Goal: Book appointment/travel/reservation

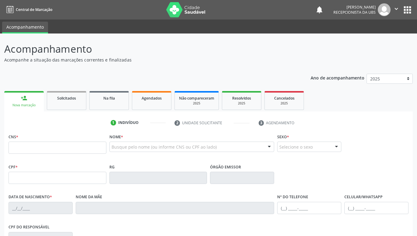
click at [68, 144] on input "text" at bounding box center [58, 147] width 98 height 12
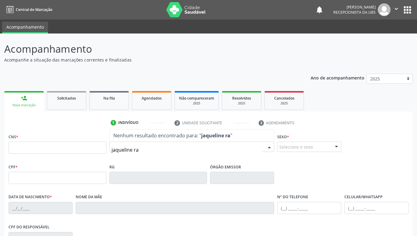
type input "[PERSON_NAME]"
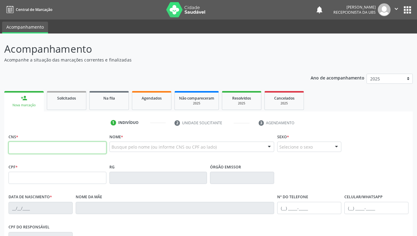
click at [72, 149] on input "text" at bounding box center [58, 147] width 98 height 12
paste input "706 4061 8655 7383"
type input "706 4061 8655 7383"
type input "31[DATE]"
type input "409"
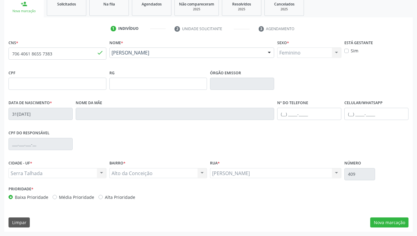
drag, startPoint x: 375, startPoint y: 151, endPoint x: 374, endPoint y: 195, distance: 43.8
click at [384, 224] on button "Nova marcação" at bounding box center [390, 222] width 38 height 10
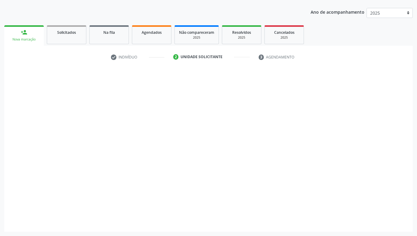
scroll to position [66, 0]
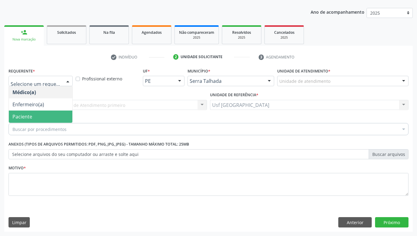
click at [39, 113] on span "Paciente" at bounding box center [41, 116] width 64 height 12
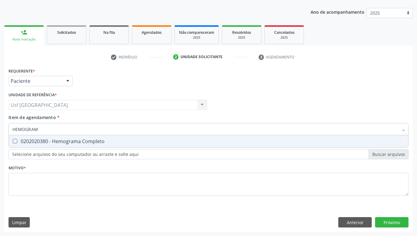
type input "HEMOGRAMA"
click at [47, 141] on div "0202020380 - Hemograma Completo" at bounding box center [208, 141] width 392 height 5
checkbox Completo "true"
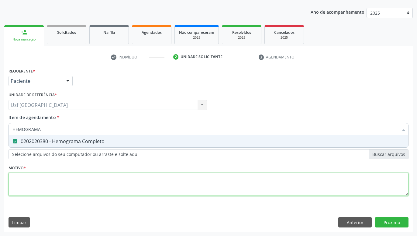
click at [107, 182] on textarea at bounding box center [209, 184] width 400 height 23
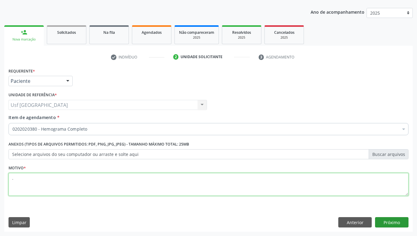
type textarea "."
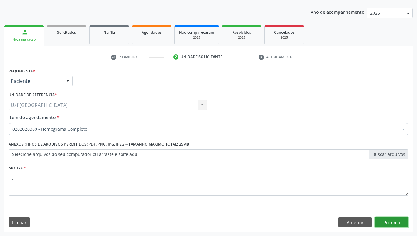
click at [402, 221] on button "Próximo" at bounding box center [391, 222] width 33 height 10
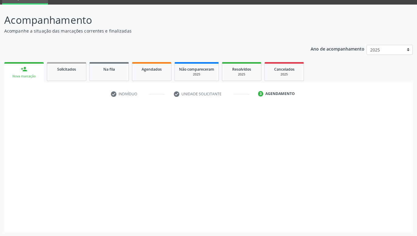
scroll to position [29, 0]
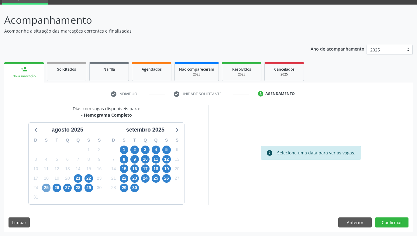
click at [43, 187] on span "25" at bounding box center [46, 187] width 9 height 9
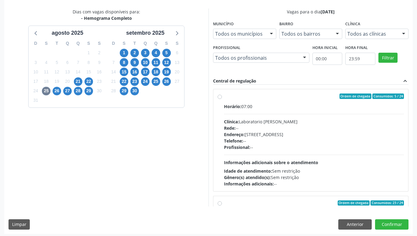
scroll to position [128, 0]
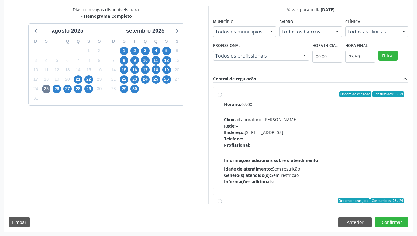
drag, startPoint x: 209, startPoint y: 137, endPoint x: 206, endPoint y: 176, distance: 39.3
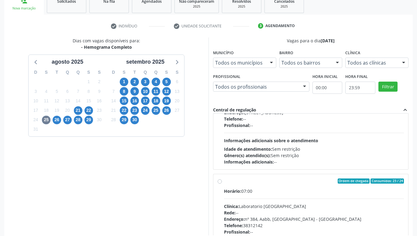
scroll to position [96, 0]
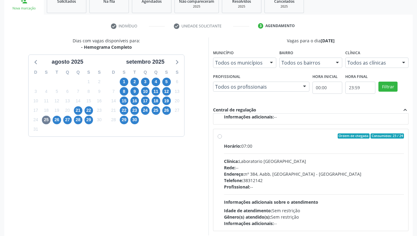
drag, startPoint x: 293, startPoint y: 135, endPoint x: 295, endPoint y: 175, distance: 39.9
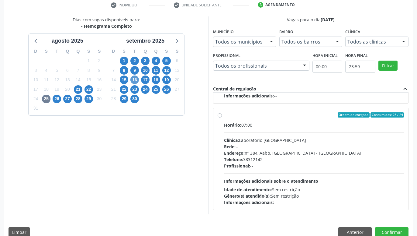
scroll to position [128, 0]
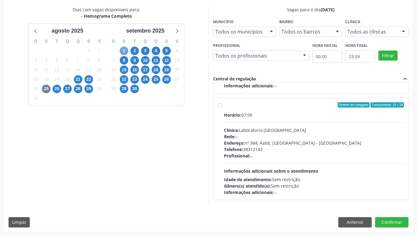
click at [125, 52] on span "1" at bounding box center [124, 51] width 9 height 9
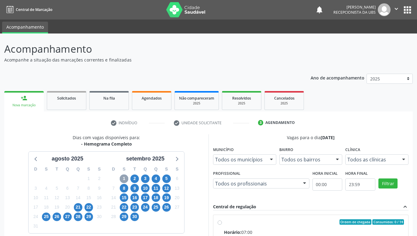
scroll to position [31, 0]
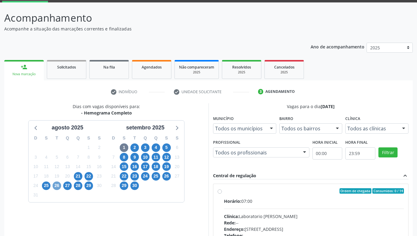
click at [54, 186] on span "26" at bounding box center [57, 185] width 9 height 9
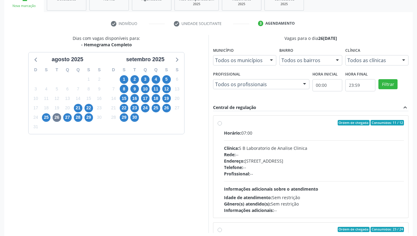
drag, startPoint x: 208, startPoint y: 97, endPoint x: 206, endPoint y: 122, distance: 24.7
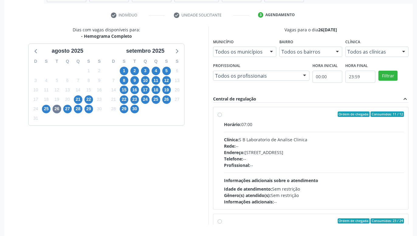
scroll to position [128, 0]
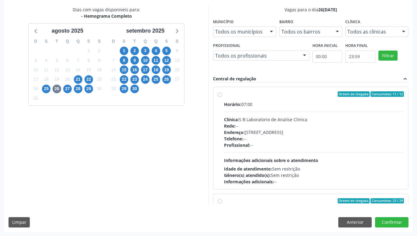
click at [224, 94] on label "Ordem de chegada Consumidos: 11 / 12 Horário: 07:00 Clínica: S B Laboratorio de…" at bounding box center [314, 137] width 180 height 93
click at [220, 94] on input "Ordem de chegada Consumidos: 11 / 12 Horário: 07:00 Clínica: S B Laboratorio de…" at bounding box center [220, 93] width 4 height 5
radio input "true"
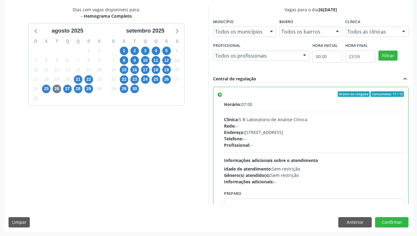
drag, startPoint x: 199, startPoint y: 127, endPoint x: 197, endPoint y: 146, distance: 19.8
drag, startPoint x: 403, startPoint y: 49, endPoint x: 389, endPoint y: 115, distance: 67.5
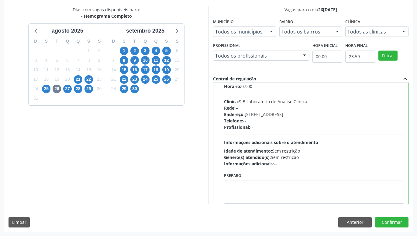
scroll to position [35, 0]
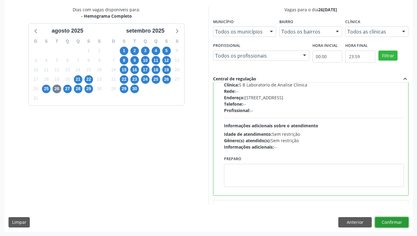
click at [391, 220] on button "Confirmar" at bounding box center [391, 222] width 33 height 10
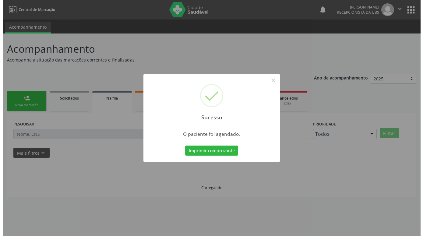
scroll to position [0, 0]
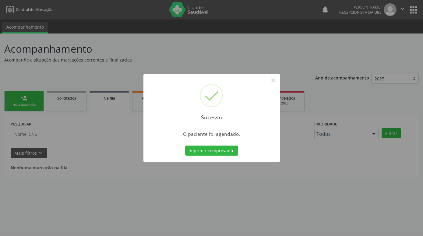
click at [228, 156] on div "Imprimir comprovante Cancel" at bounding box center [211, 150] width 56 height 13
click at [227, 153] on button "Imprimir comprovante" at bounding box center [211, 150] width 53 height 10
